Goal: Navigation & Orientation: Find specific page/section

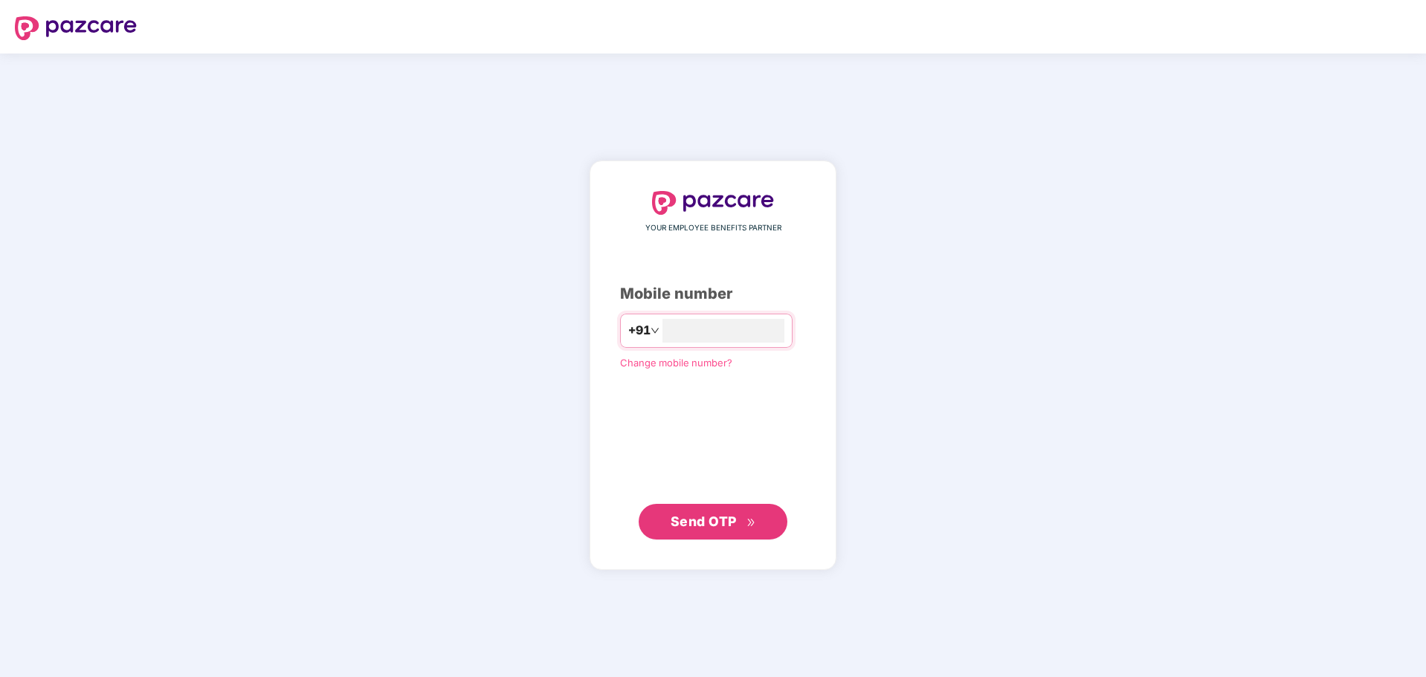
type input "**********"
click at [674, 517] on span "Send OTP" at bounding box center [703, 522] width 66 height 16
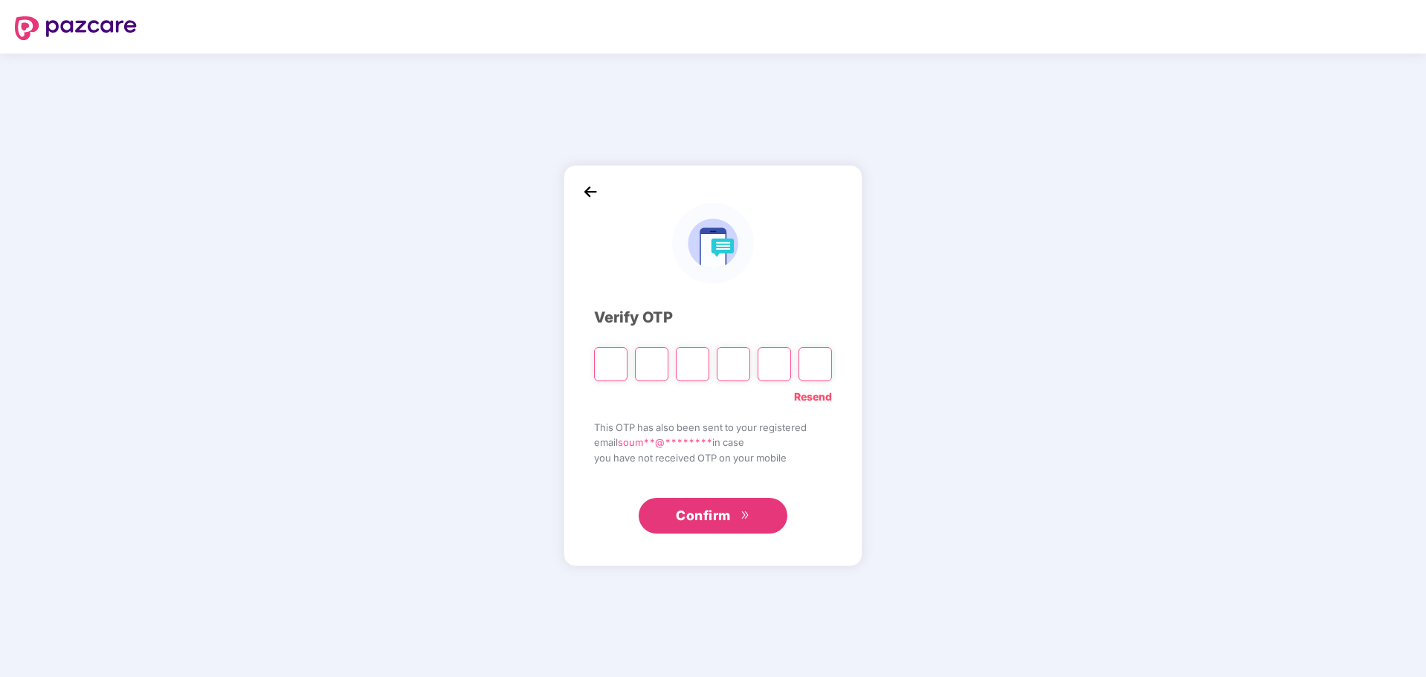
type input "*"
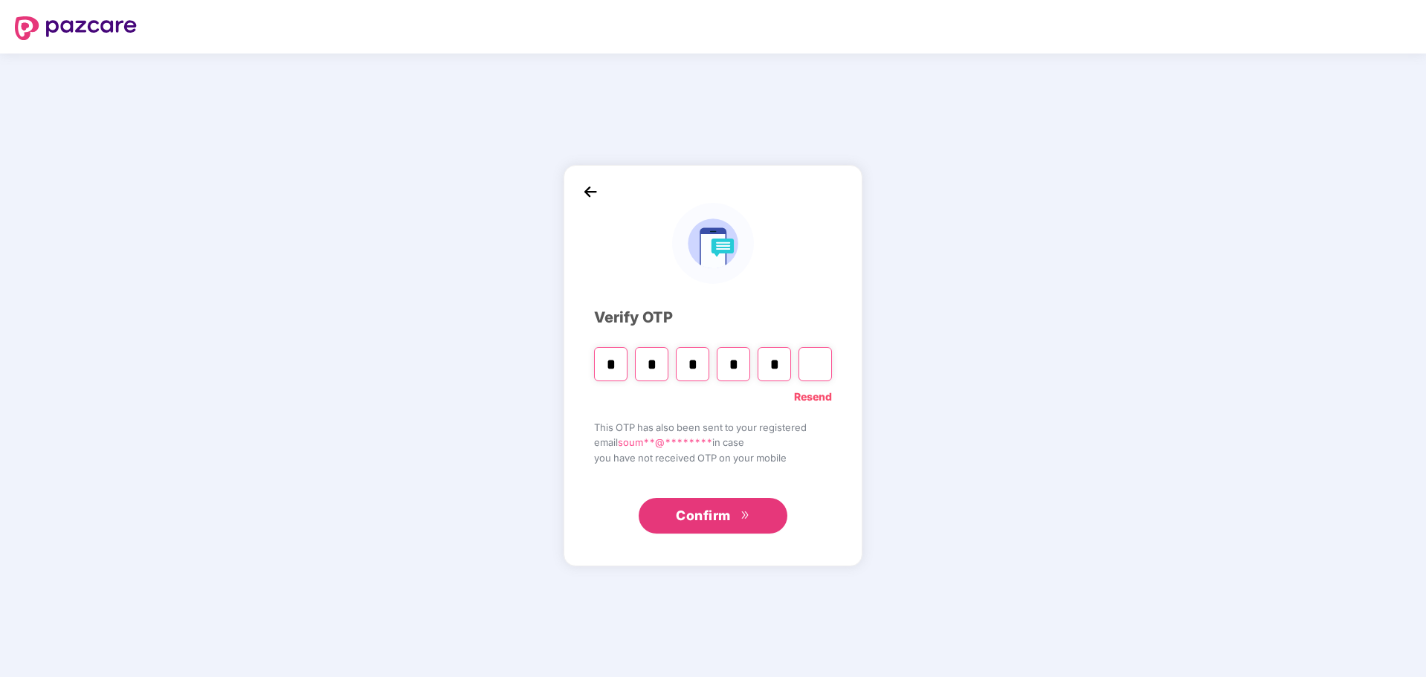
type input "*"
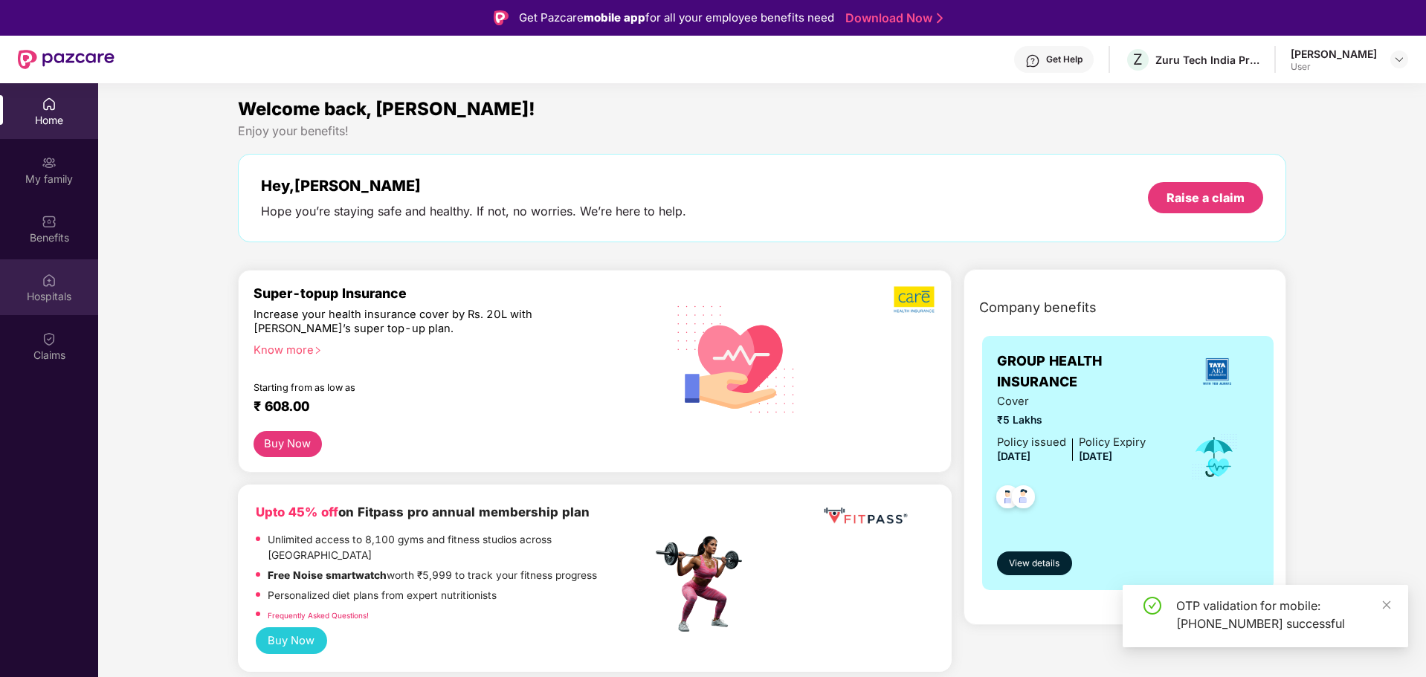
click at [53, 283] on img at bounding box center [49, 280] width 15 height 15
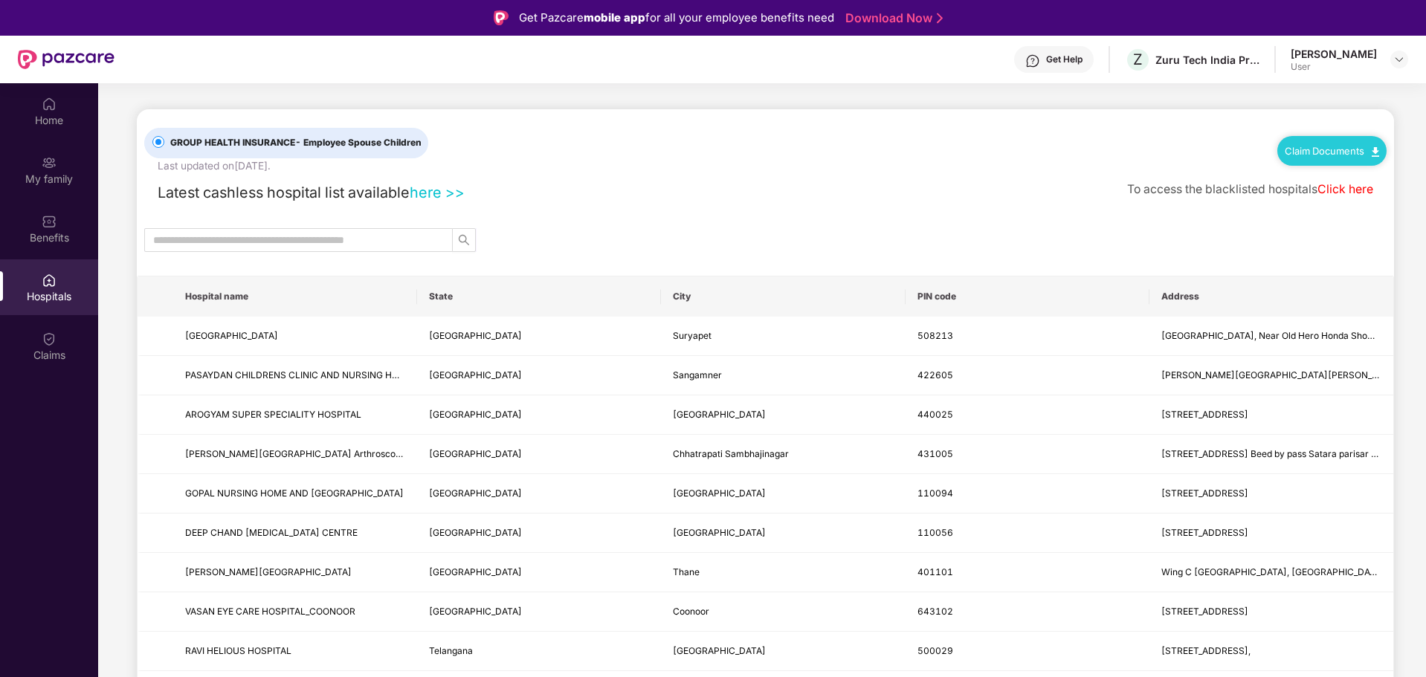
click at [433, 192] on link "here >>" at bounding box center [437, 193] width 55 height 18
